Goal: Task Accomplishment & Management: Complete application form

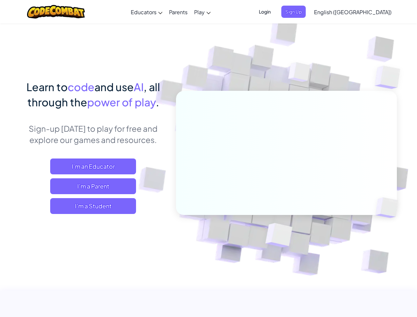
click at [275, 12] on span "Login" at bounding box center [265, 12] width 20 height 12
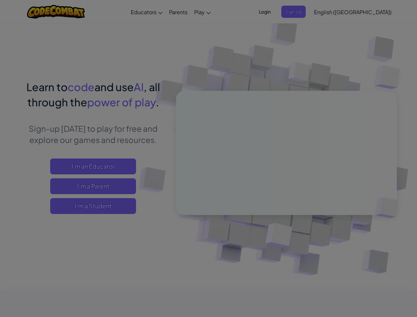
click at [304, 12] on div at bounding box center [208, 158] width 417 height 317
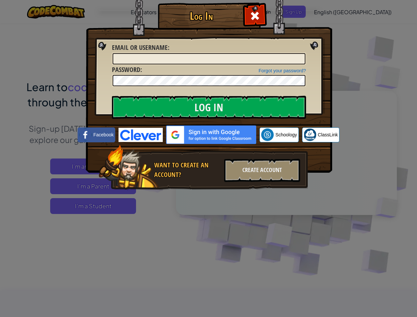
click at [334, 12] on div "Log In Unknown Error Email or Username : Forgot your password? Password : Log I…" at bounding box center [208, 158] width 417 height 317
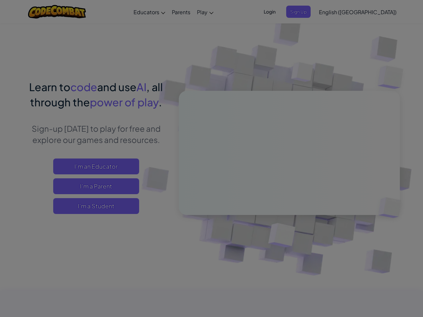
click at [334, 12] on div "Log In Unknown Error Email or Username : Forgot your password? Password : Log I…" at bounding box center [211, 158] width 423 height 317
click at [369, 12] on div at bounding box center [211, 158] width 423 height 317
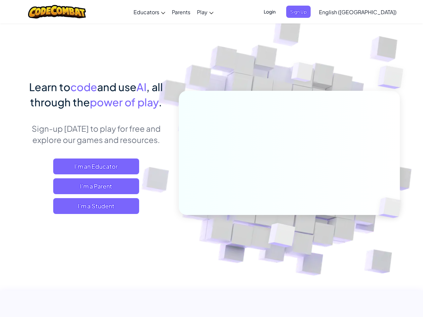
click at [93, 206] on span "I'm a Student" at bounding box center [96, 206] width 86 height 16
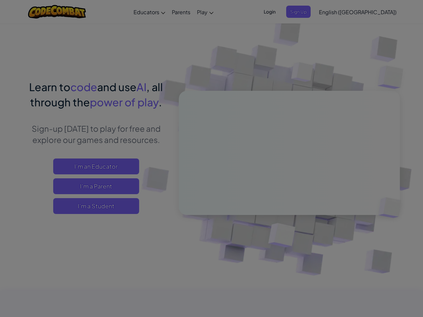
click at [0, 0] on div "Have a Class Code? Yes, I have a Class Code! Enter it here: Continue No, I don'…" at bounding box center [0, 0] width 0 height 0
